Goal: Task Accomplishment & Management: Manage account settings

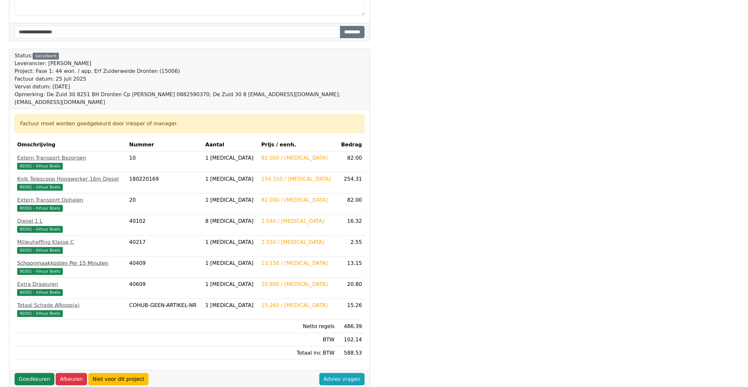
scroll to position [159, 0]
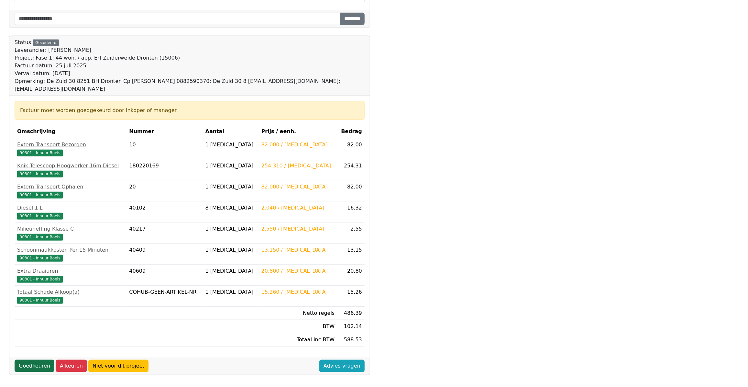
click at [36, 361] on link "Goedkeuren" at bounding box center [35, 365] width 40 height 12
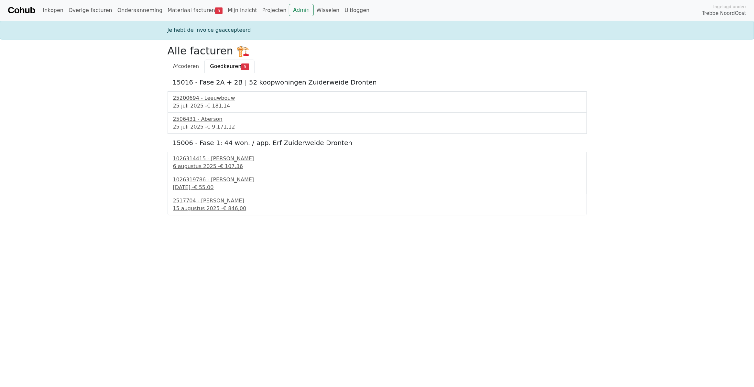
click at [199, 101] on div "25200694 - Leeuwbouw" at bounding box center [377, 98] width 408 height 8
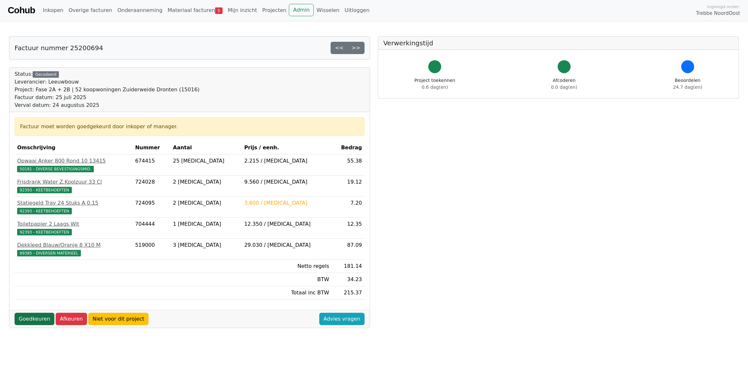
click at [33, 325] on link "Goedkeuren" at bounding box center [35, 318] width 40 height 12
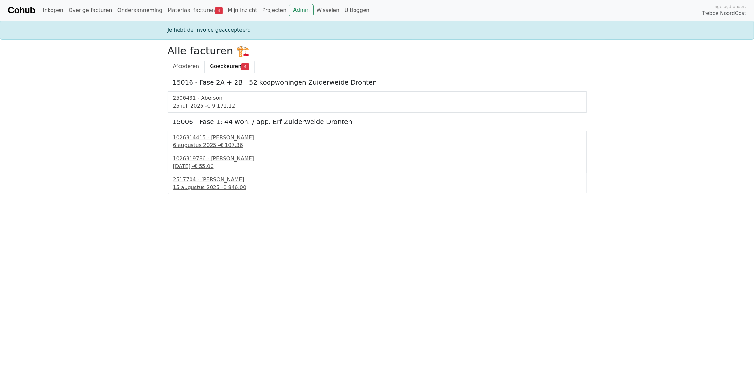
click at [197, 99] on div "2506431 - Aberson" at bounding box center [377, 98] width 408 height 8
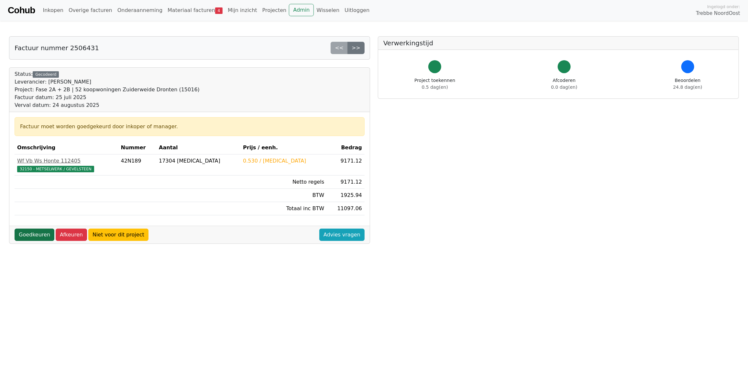
click at [38, 238] on link "Goedkeuren" at bounding box center [35, 234] width 40 height 12
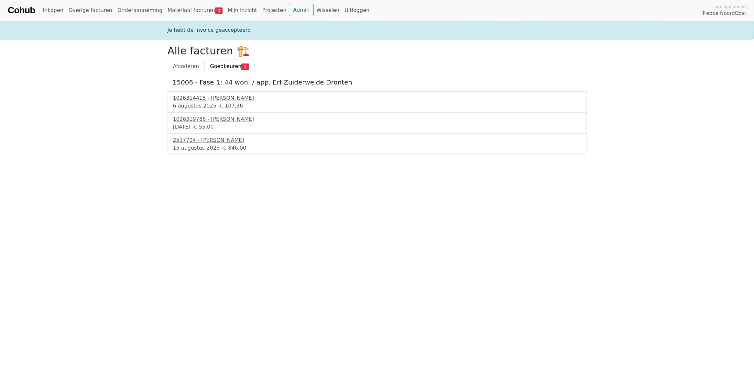
click at [212, 98] on div "1026314415 - Boels Verhuur" at bounding box center [377, 98] width 408 height 8
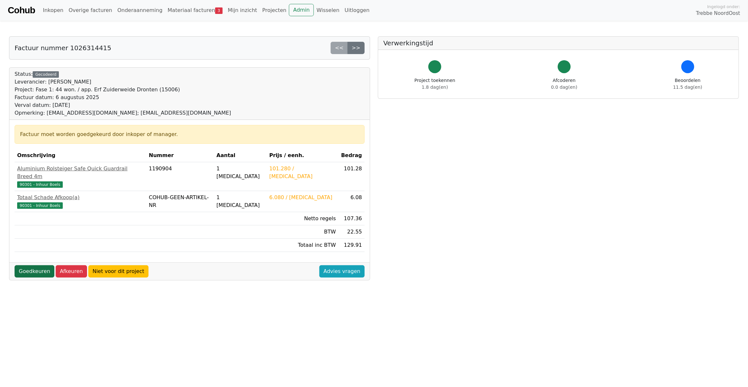
click at [33, 265] on link "Goedkeuren" at bounding box center [35, 271] width 40 height 12
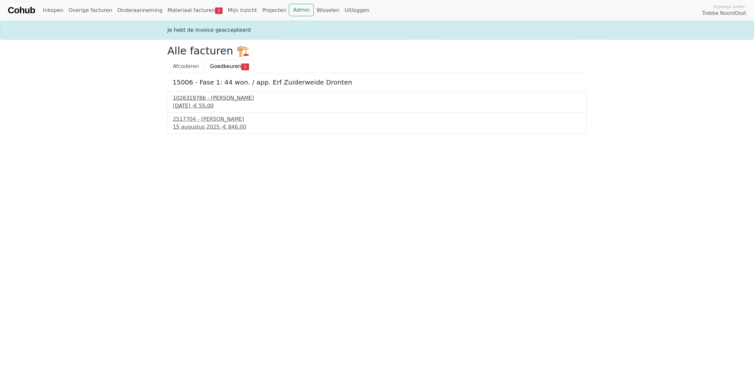
click at [215, 102] on div "1026319786 - Boels Verhuur" at bounding box center [377, 98] width 408 height 8
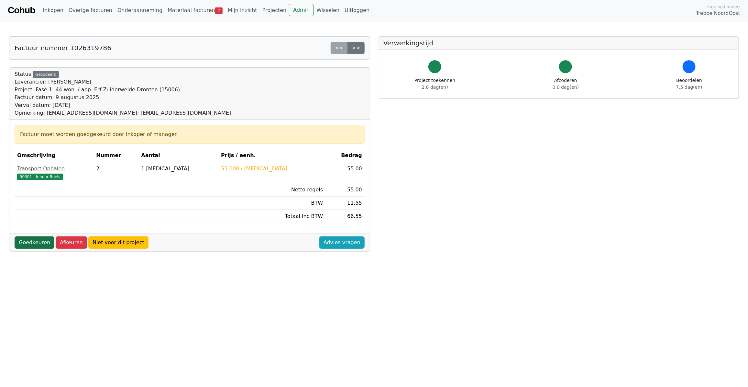
click at [44, 240] on link "Goedkeuren" at bounding box center [35, 242] width 40 height 12
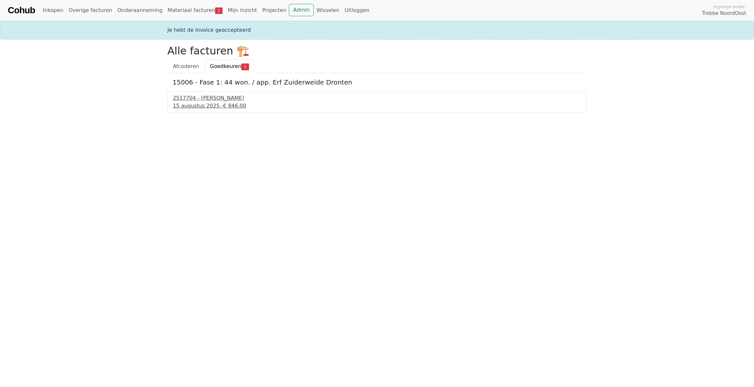
click at [200, 101] on div "2517704 - [PERSON_NAME]" at bounding box center [377, 98] width 408 height 8
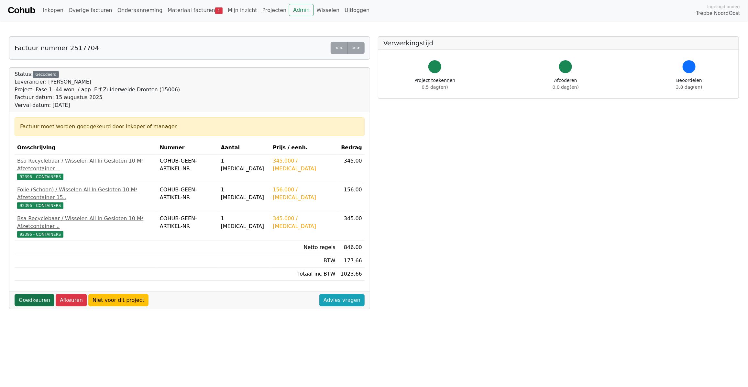
click at [34, 294] on link "Goedkeuren" at bounding box center [35, 300] width 40 height 12
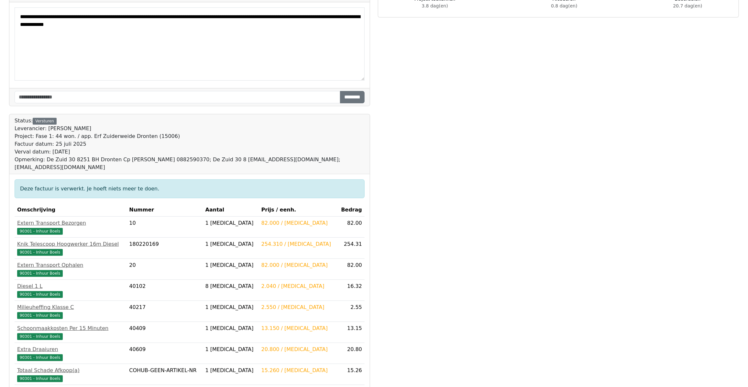
scroll to position [159, 0]
